Goal: Task Accomplishment & Management: Use online tool/utility

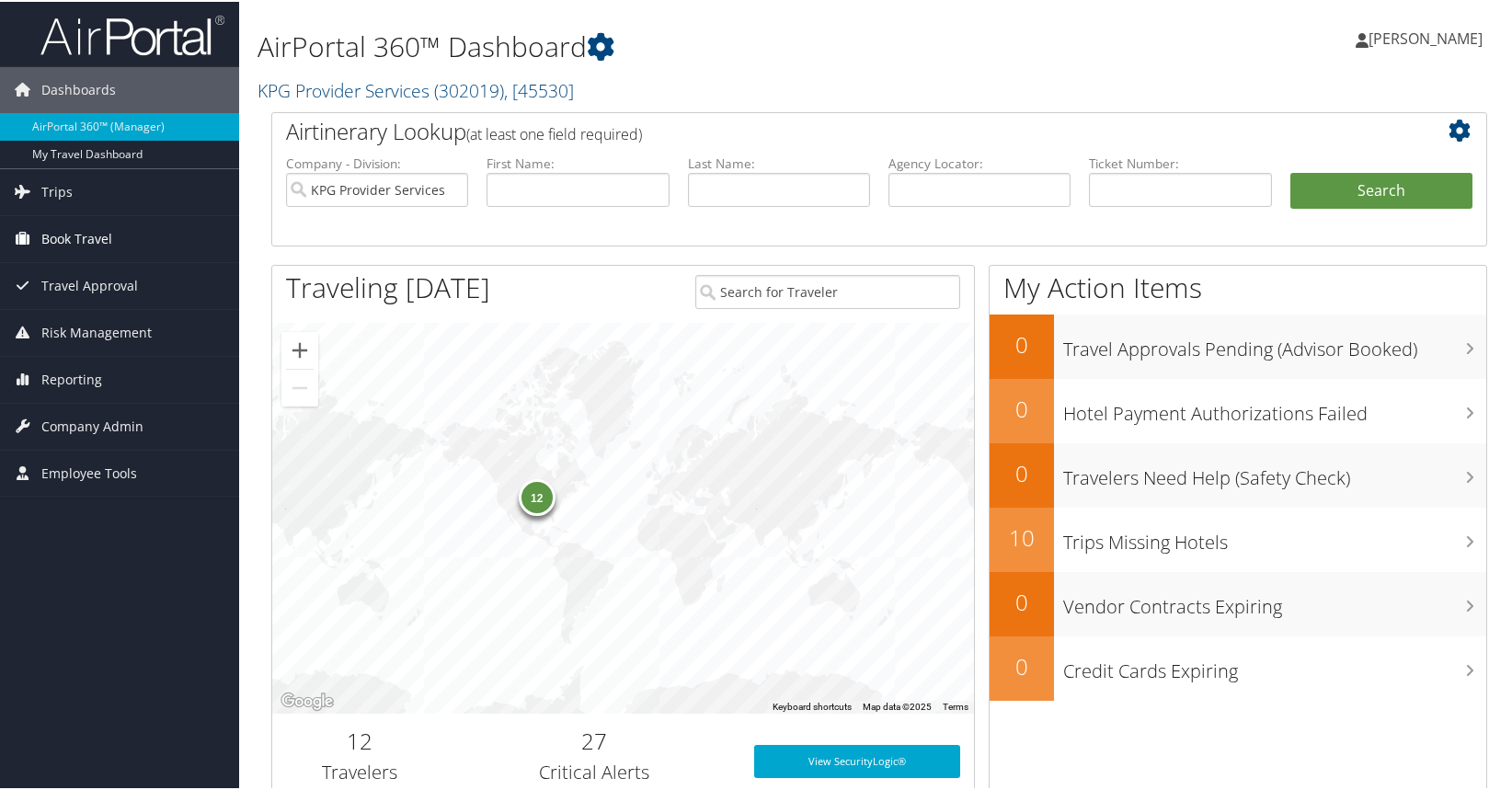
click at [129, 234] on link "Book Travel" at bounding box center [120, 237] width 240 height 46
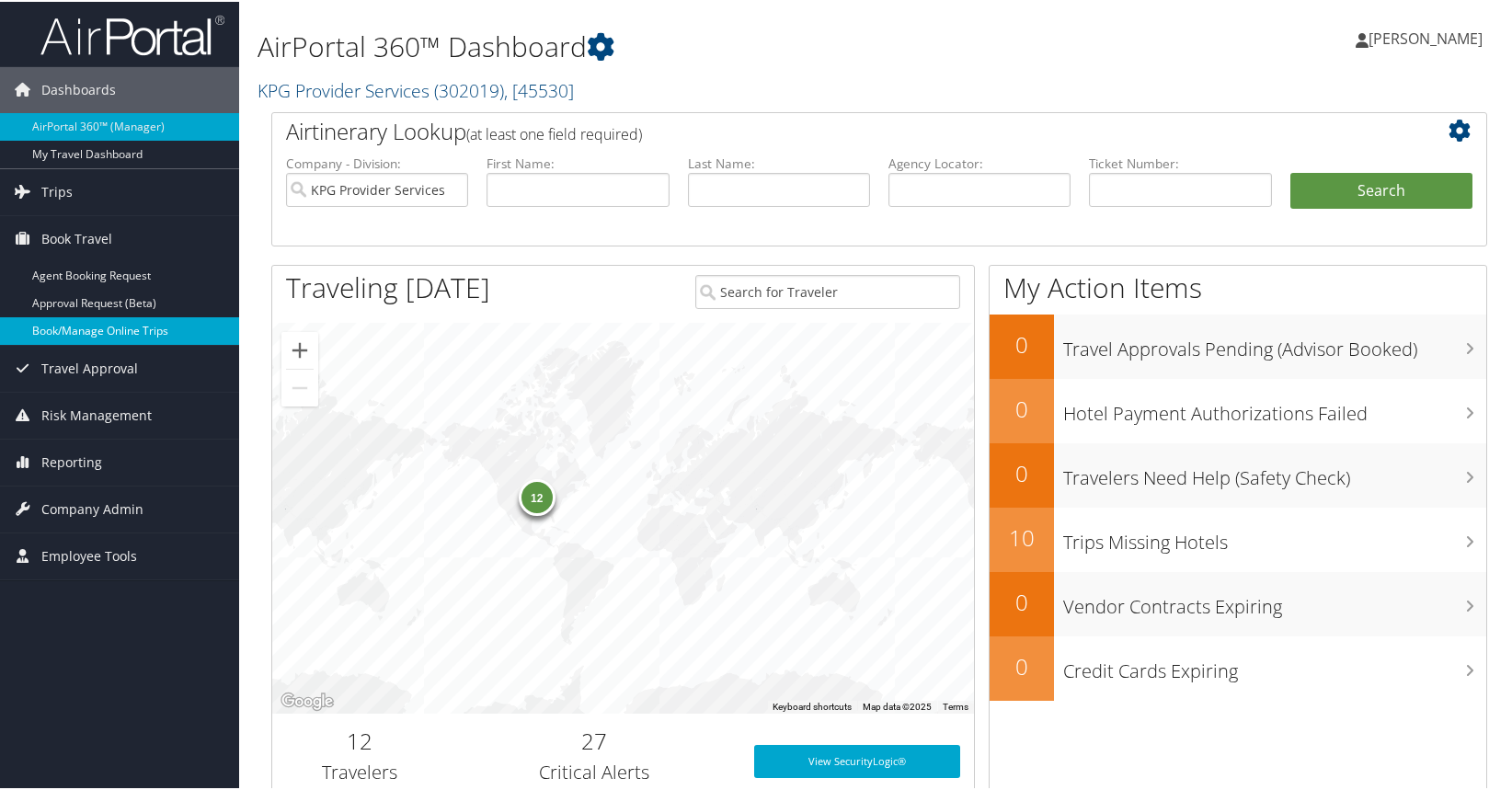
click at [123, 324] on link "Book/Manage Online Trips" at bounding box center [120, 330] width 240 height 28
click at [138, 512] on span "Company Admin" at bounding box center [92, 508] width 102 height 46
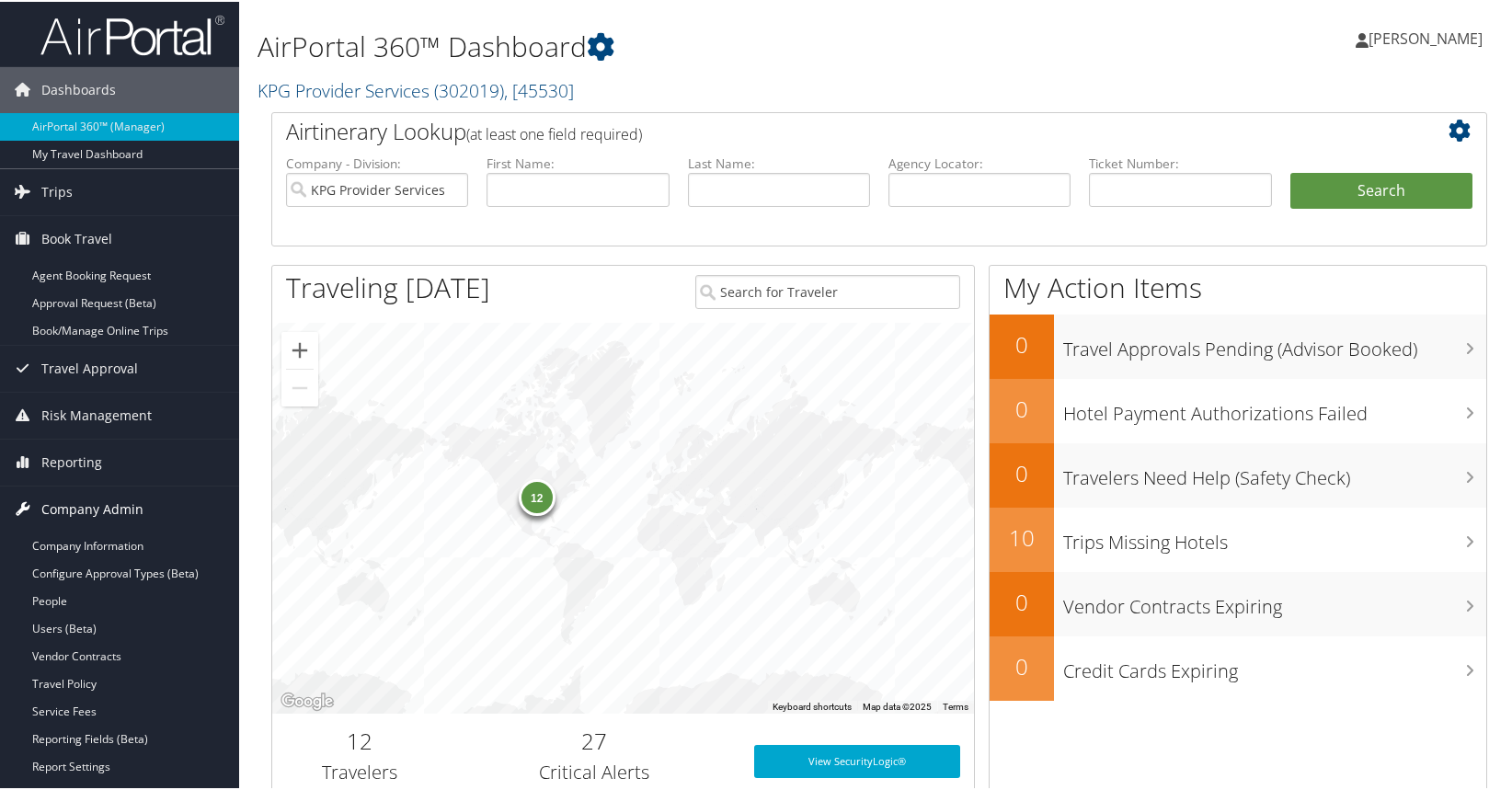
scroll to position [92, 0]
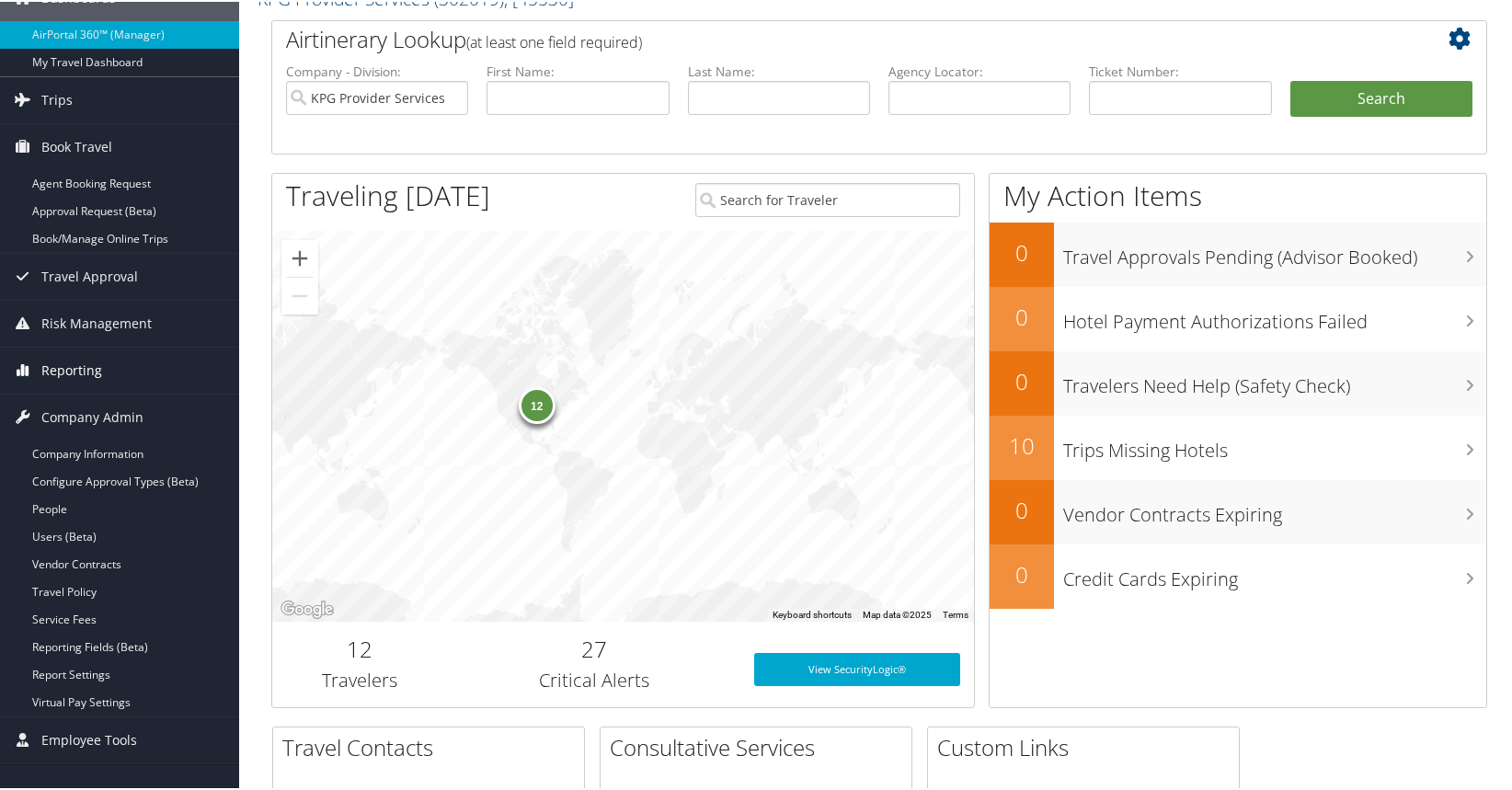
click at [154, 367] on link "Reporting" at bounding box center [120, 368] width 240 height 46
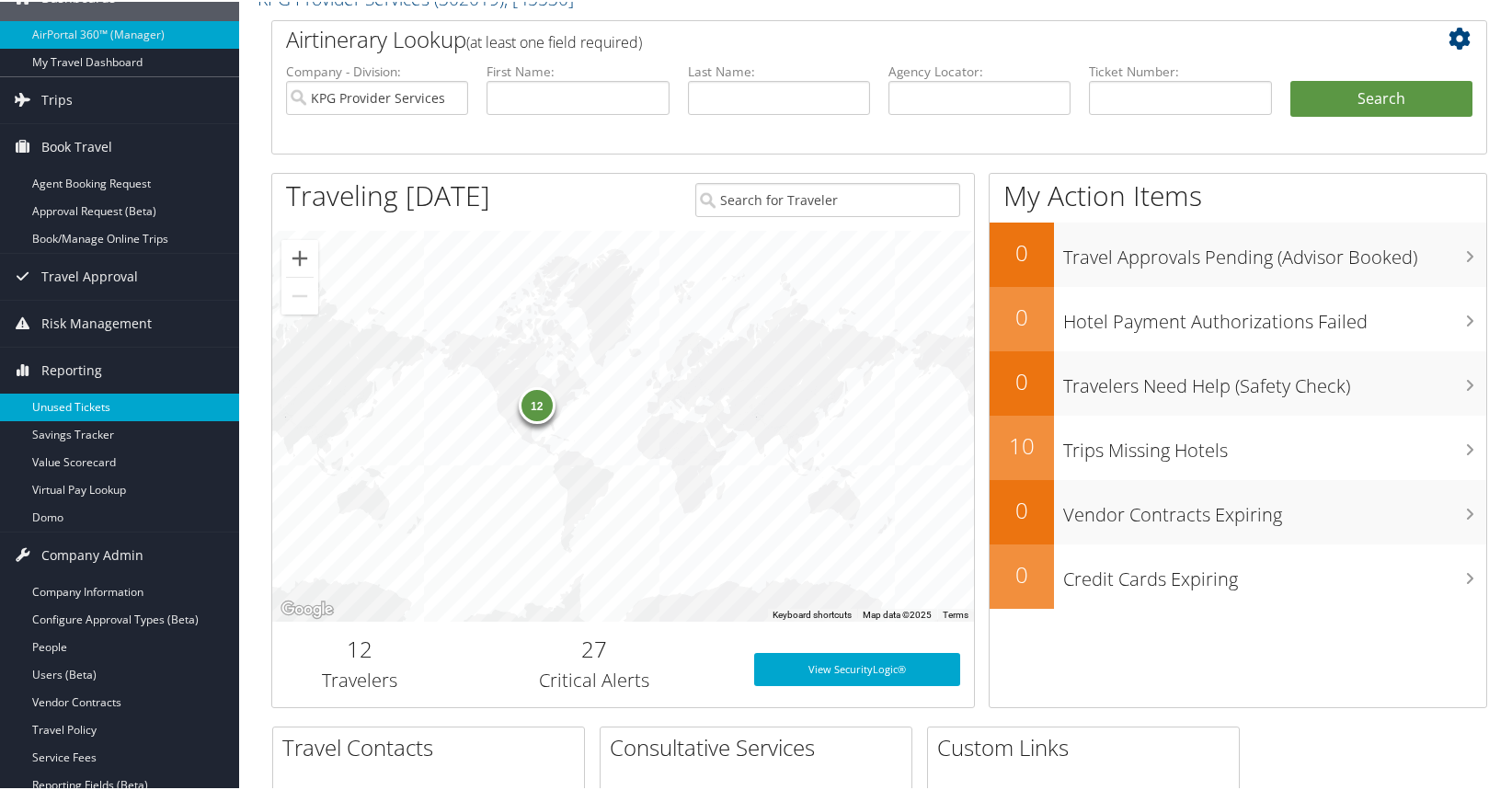
click at [108, 395] on link "Unused Tickets" at bounding box center [120, 406] width 240 height 28
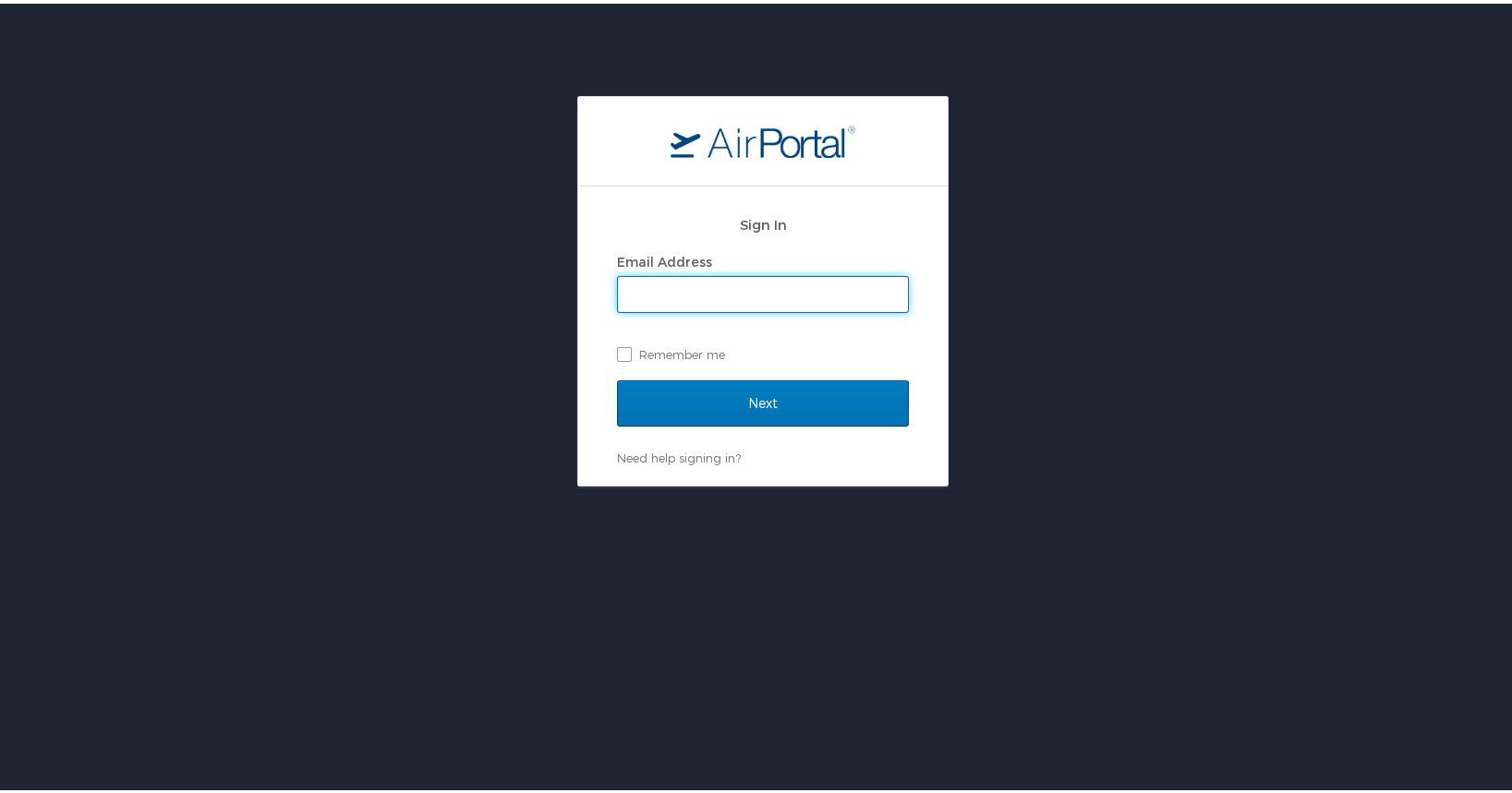
click at [800, 314] on div "Email Address Remember me" at bounding box center [763, 304] width 292 height 120
click at [816, 287] on input "Email Address" at bounding box center [762, 290] width 290 height 35
type input "ashleyz@kpgproviders.com"
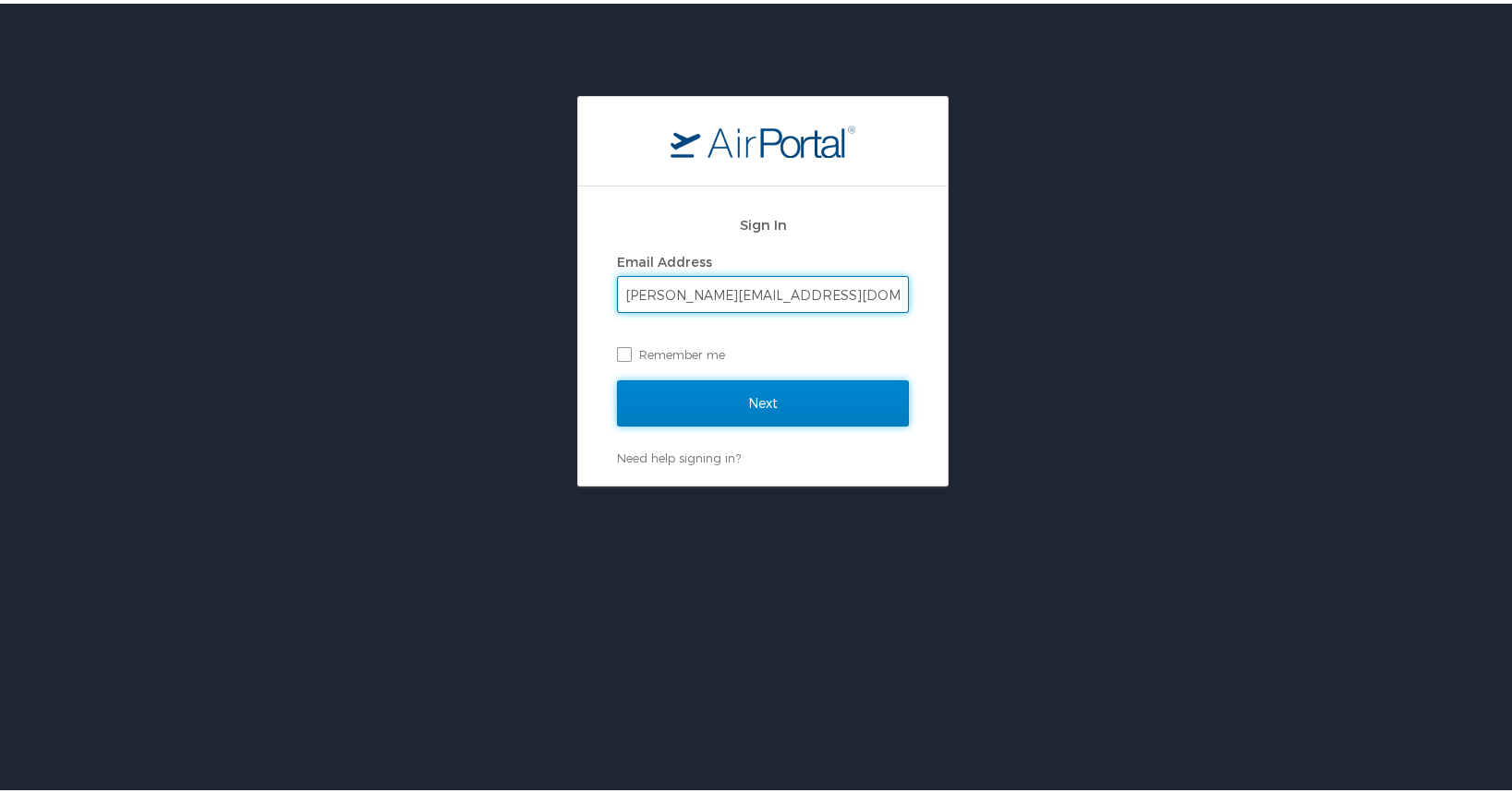
click at [769, 407] on input "Next" at bounding box center [763, 399] width 292 height 46
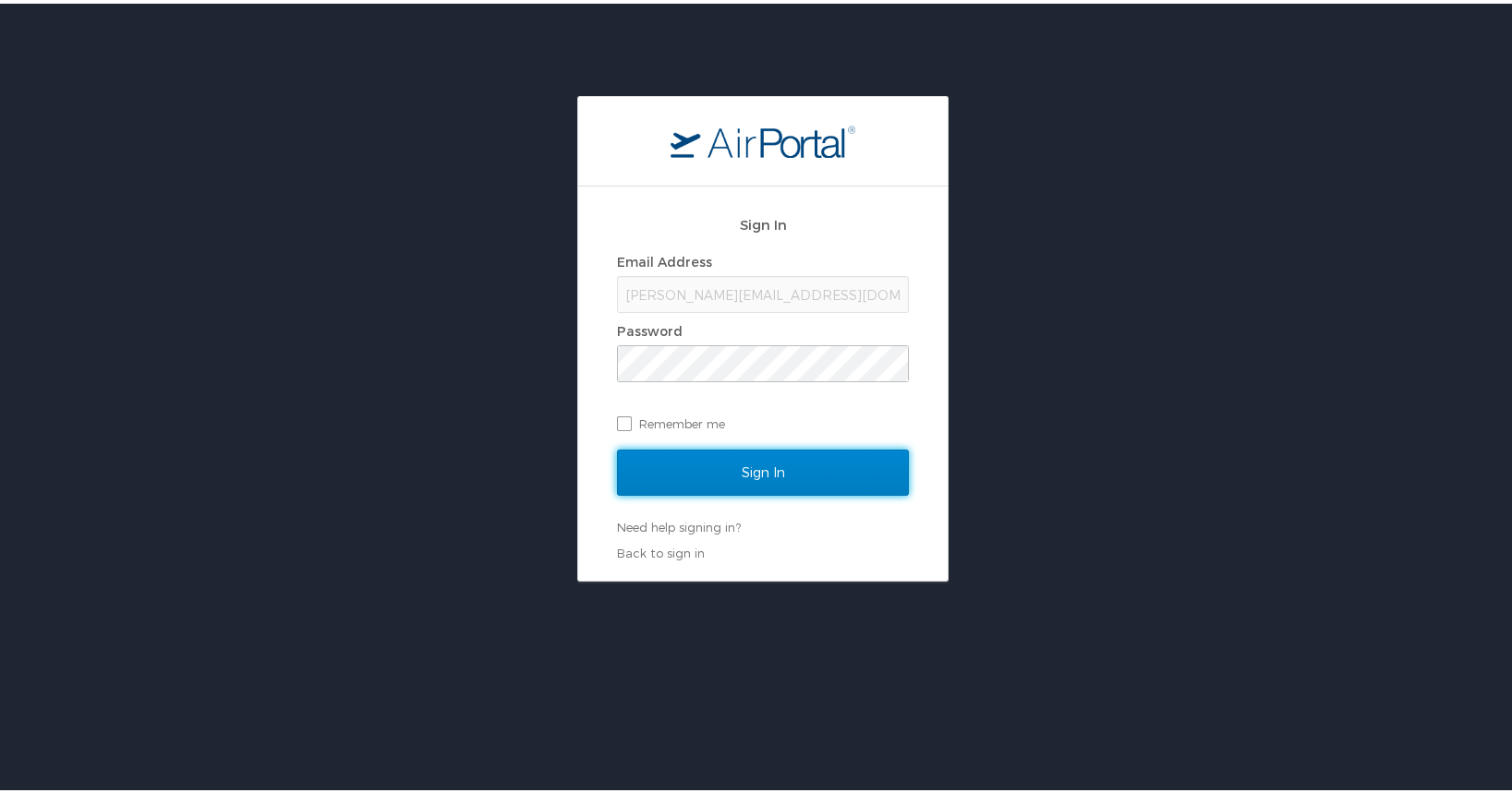
click at [759, 456] on input "Sign In" at bounding box center [763, 469] width 292 height 46
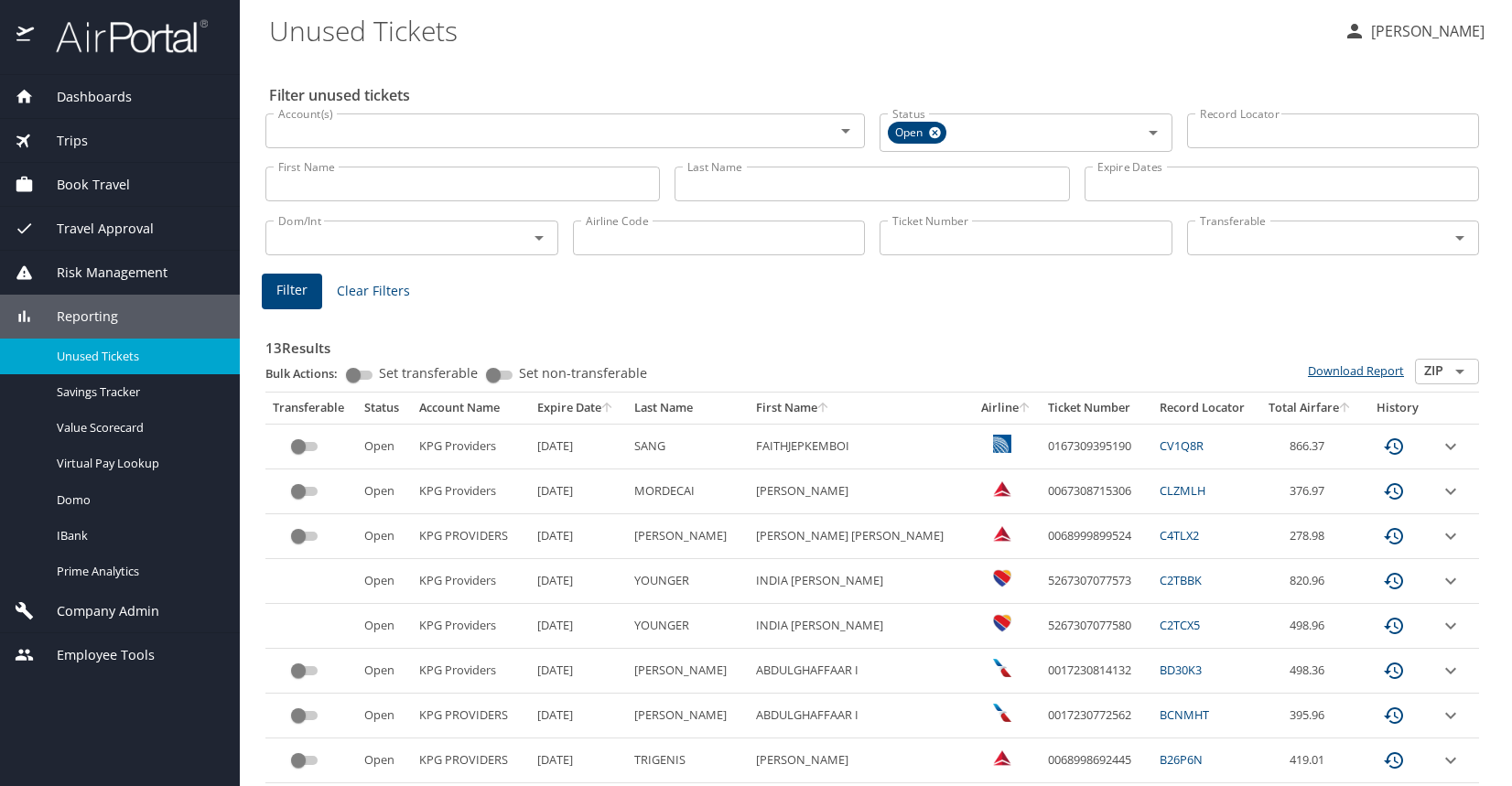
click at [1344, 371] on link "Download Report" at bounding box center [1356, 370] width 97 height 17
